Goal: Download file/media

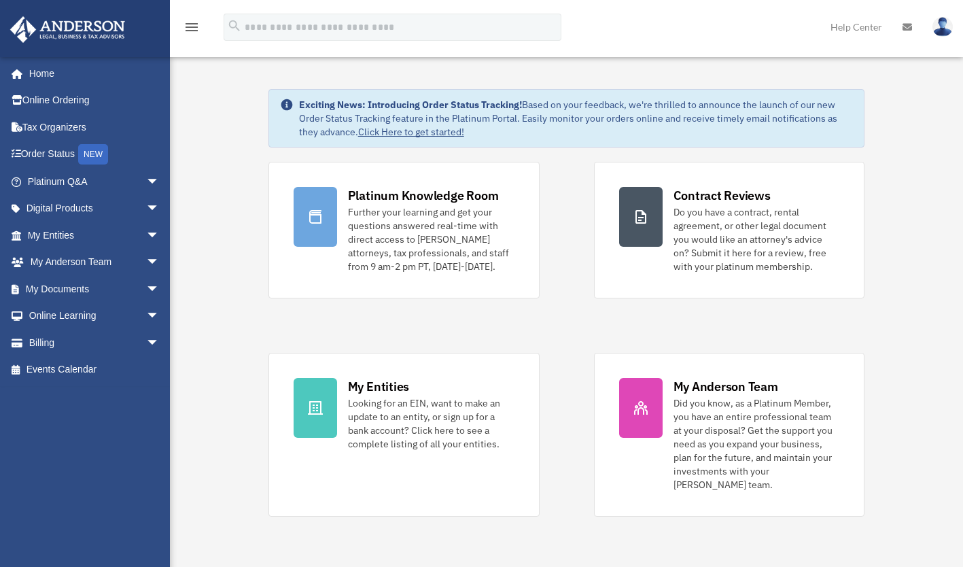
drag, startPoint x: 455, startPoint y: 278, endPoint x: 213, endPoint y: 332, distance: 248.6
click at [146, 264] on span "arrow_drop_down" at bounding box center [159, 263] width 27 height 28
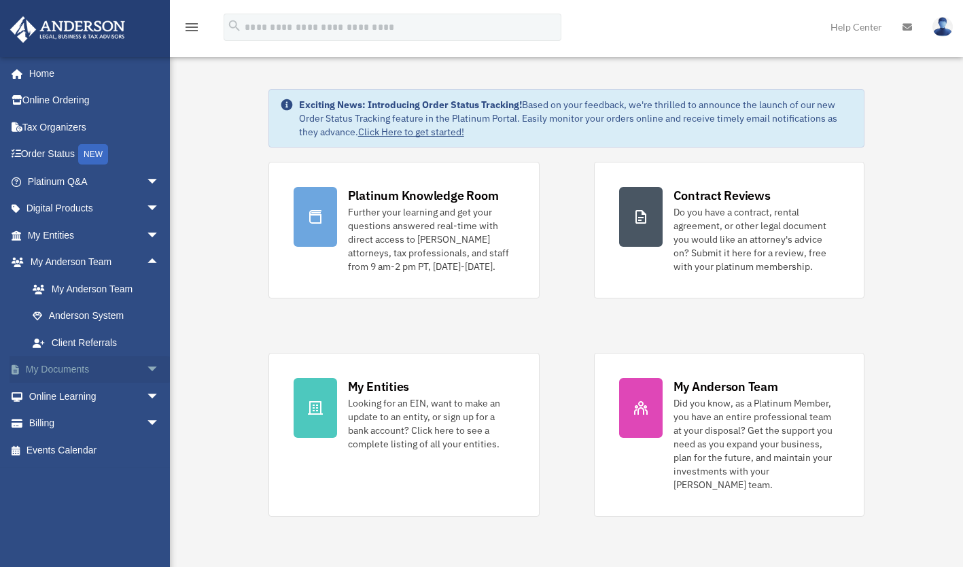
click at [146, 368] on span "arrow_drop_down" at bounding box center [159, 370] width 27 height 28
click at [58, 396] on link "Box" at bounding box center [99, 396] width 161 height 27
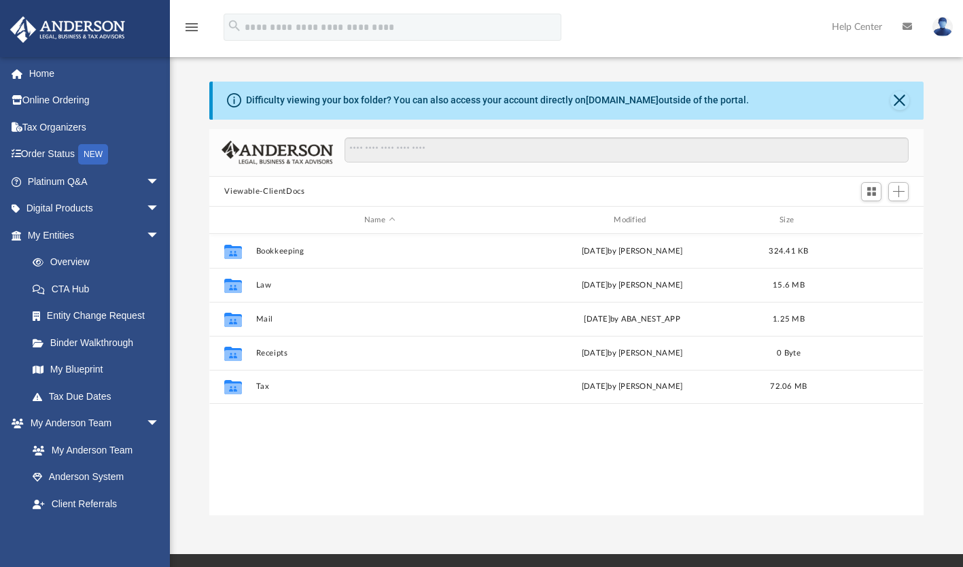
scroll to position [298, 703]
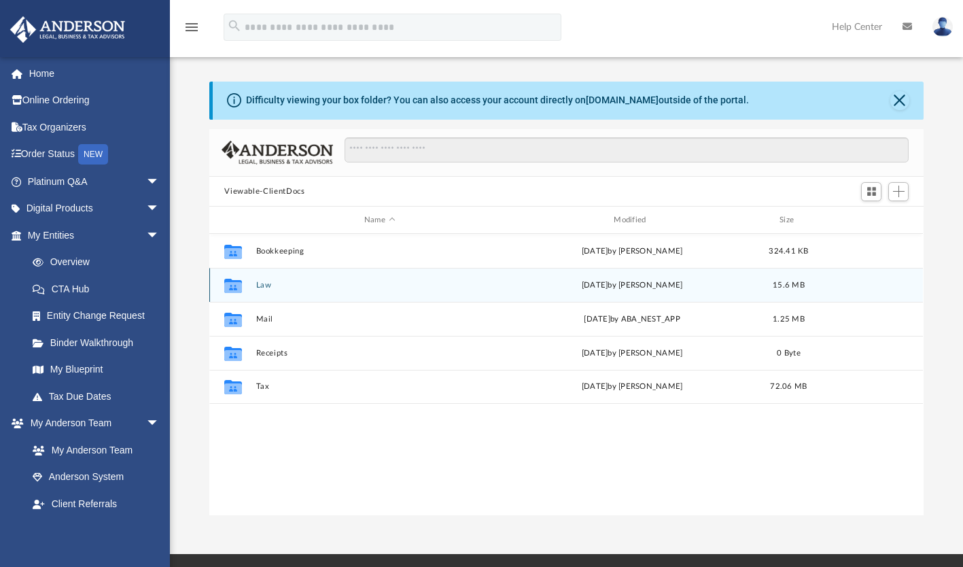
click at [264, 288] on button "Law" at bounding box center [379, 285] width 247 height 9
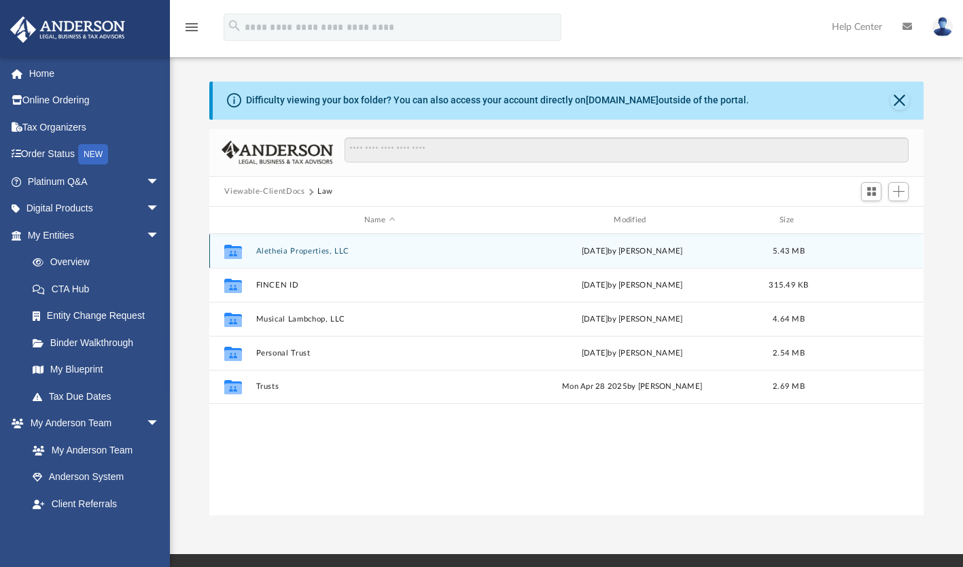
click at [297, 245] on div "Collaborated Folder Aletheia Properties, LLC Fri Aug 29 2025 by Nikki Llagas 5.…" at bounding box center [566, 251] width 714 height 34
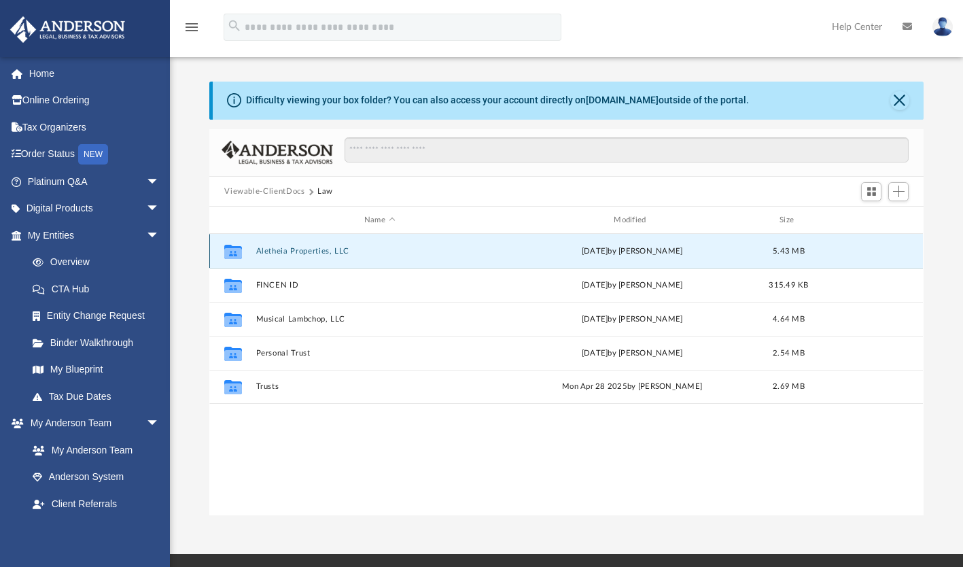
click at [300, 251] on button "Aletheia Properties, LLC" at bounding box center [379, 251] width 247 height 9
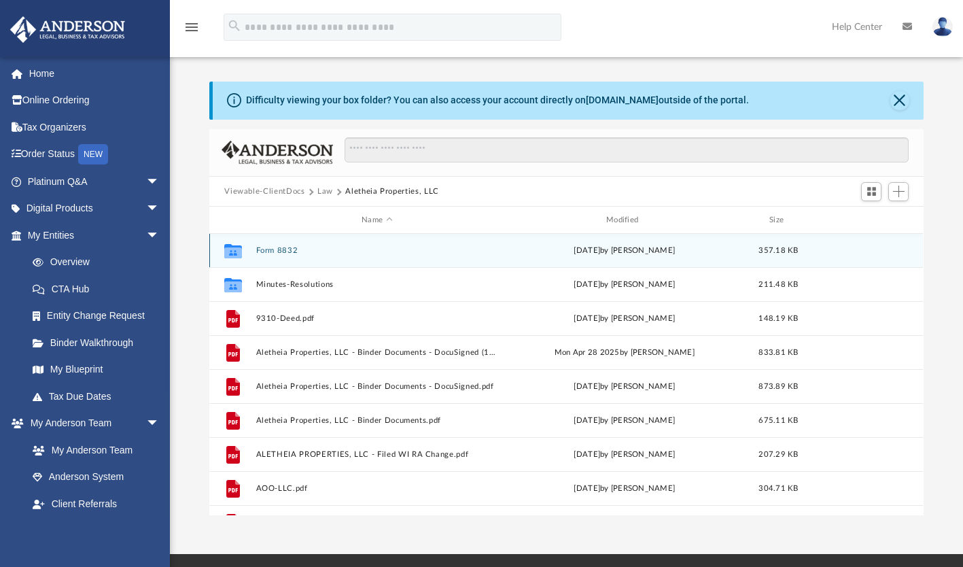
scroll to position [0, 0]
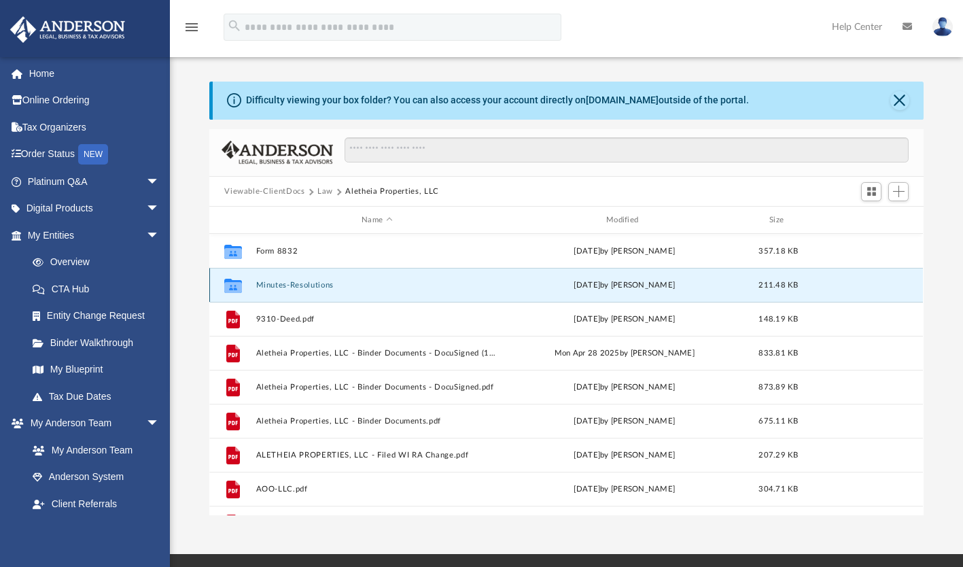
click at [296, 287] on button "Minutes-Resolutions" at bounding box center [377, 285] width 242 height 9
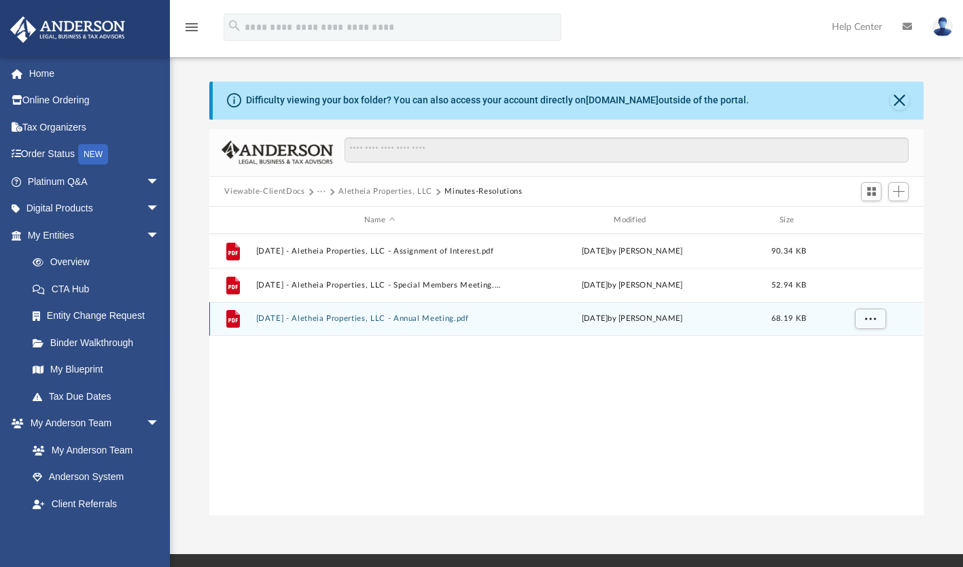
click at [433, 315] on button "2025.07.22 - Aletheia Properties, LLC - Annual Meeting.pdf" at bounding box center [379, 319] width 247 height 9
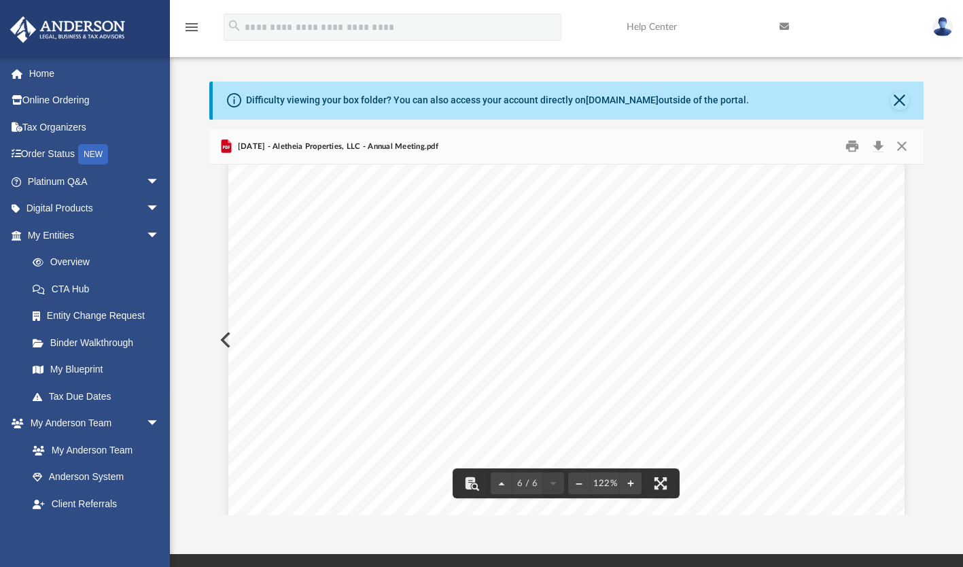
scroll to position [5022, 0]
drag, startPoint x: 918, startPoint y: 491, endPoint x: 852, endPoint y: 171, distance: 327.6
click at [852, 171] on body "X Get a chance to win 6 months of Platinum for free just by filling out this su…" at bounding box center [481, 398] width 963 height 797
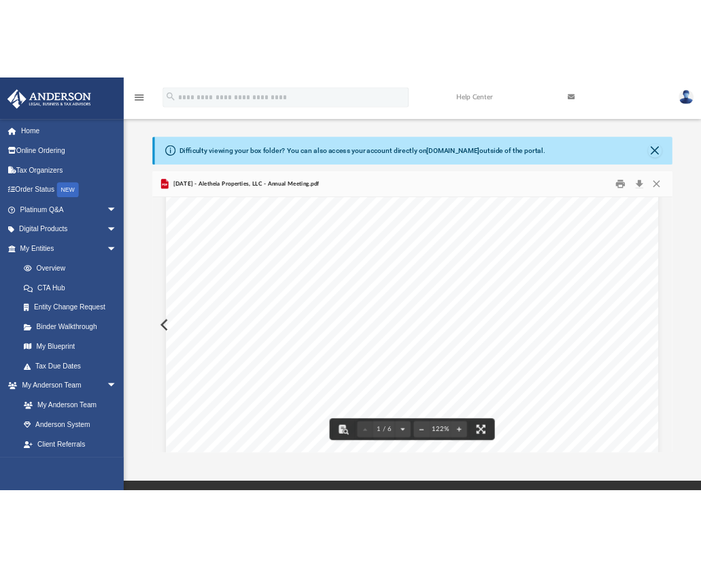
scroll to position [148, 0]
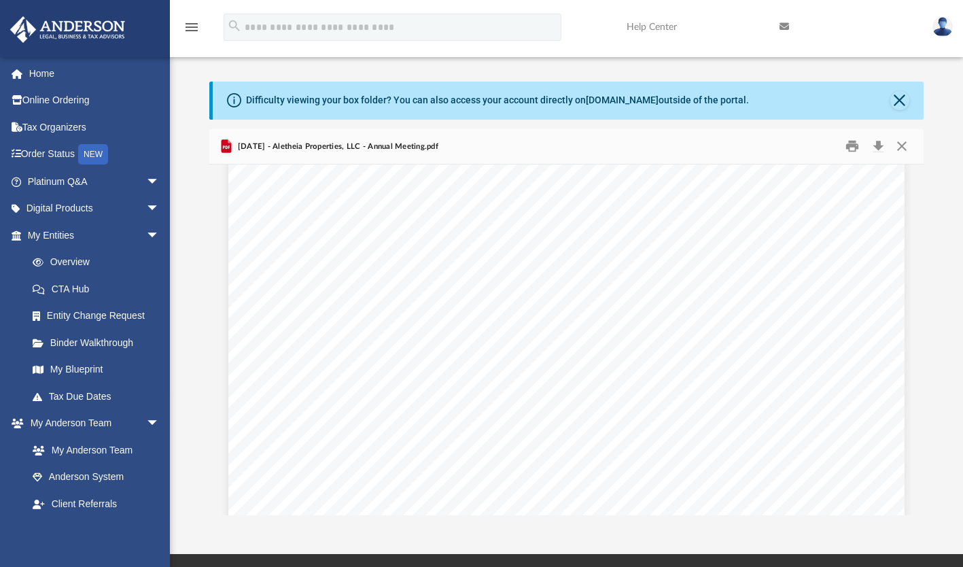
click at [939, 27] on img at bounding box center [942, 27] width 20 height 20
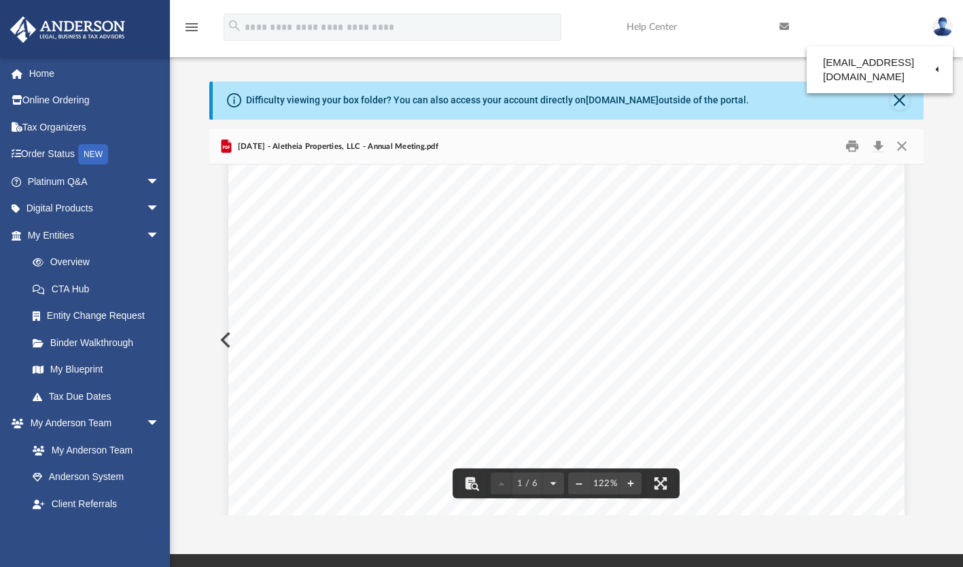
click at [858, 215] on div "MINUTES OF THE ANNUAL MEETING OF MEMBERS OF ALETHEIA PROPERTIES, LLC A WISCONSI…" at bounding box center [566, 464] width 676 height 875
click at [876, 148] on button "Download" at bounding box center [878, 146] width 24 height 21
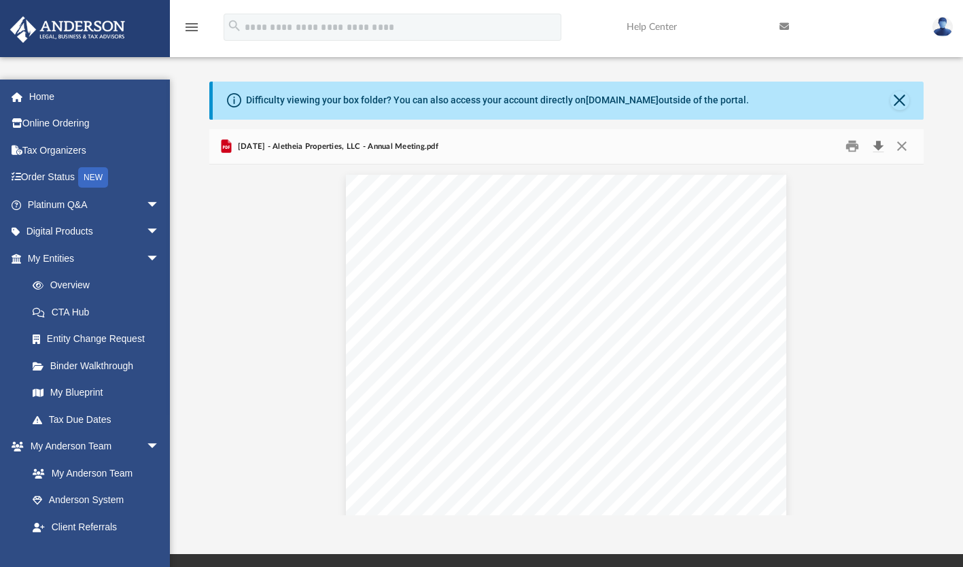
scroll to position [298, 703]
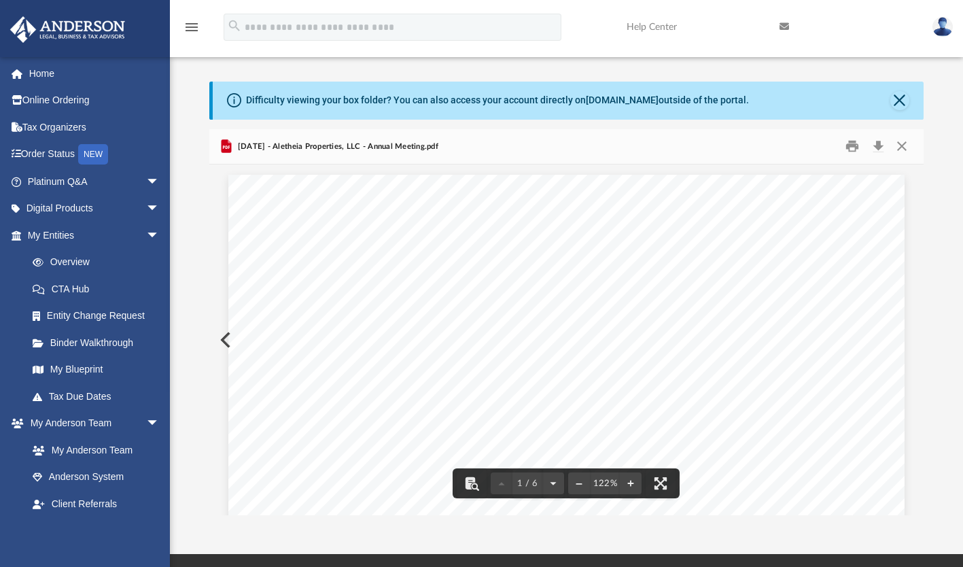
click at [941, 20] on img at bounding box center [942, 27] width 20 height 20
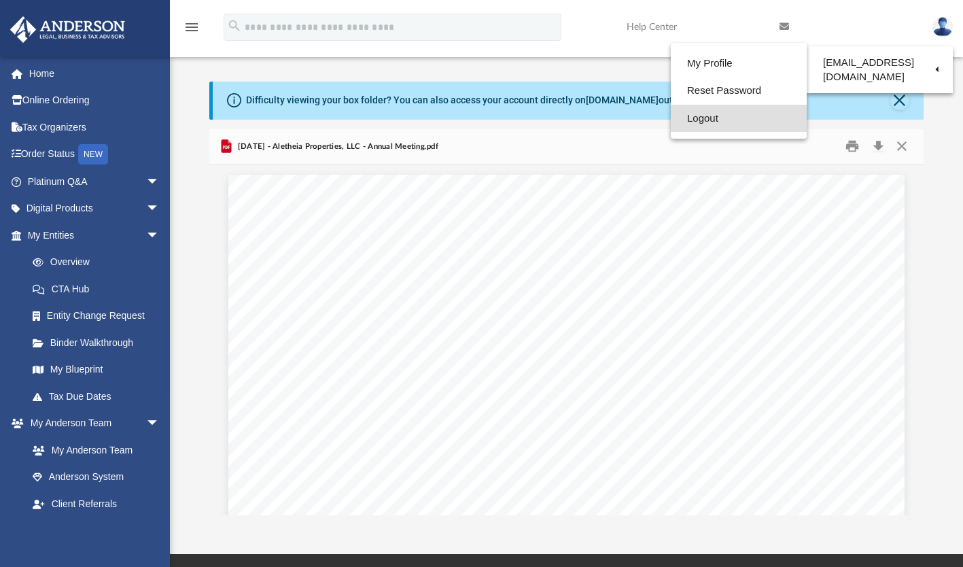
click at [701, 118] on link "Logout" at bounding box center [739, 119] width 136 height 28
